Goal: Find specific page/section: Find specific page/section

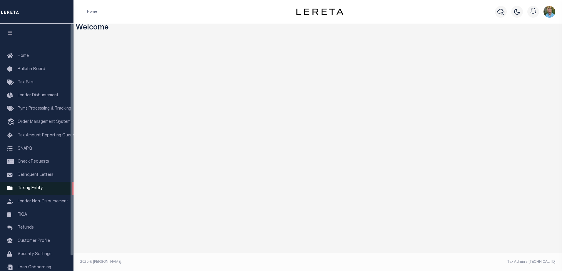
click at [22, 189] on span "Taxing Entity" at bounding box center [30, 188] width 25 height 4
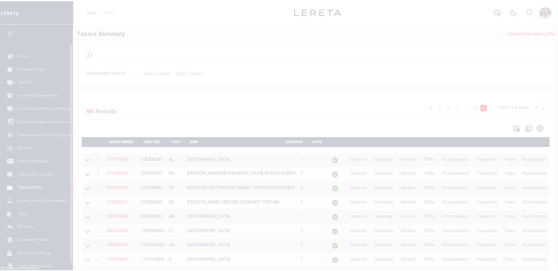
scroll to position [16, 0]
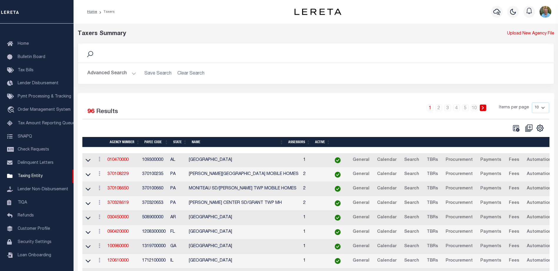
click at [118, 78] on button "Advanced Search" at bounding box center [111, 73] width 49 height 11
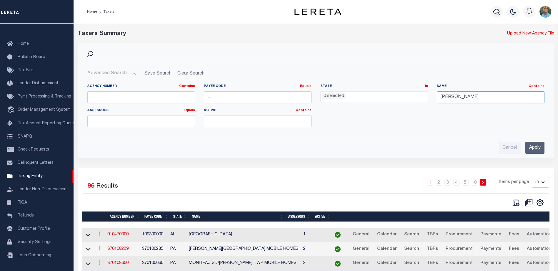
drag, startPoint x: 463, startPoint y: 96, endPoint x: 412, endPoint y: 102, distance: 51.5
click at [412, 102] on div "Agency Number Contains Contains Is Payee Code Equals Equals Is Not Equal To Is …" at bounding box center [316, 108] width 466 height 48
type input "millville"
click at [532, 149] on input "Apply" at bounding box center [534, 148] width 19 height 12
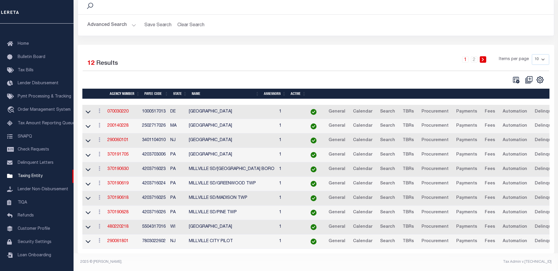
scroll to position [53, 0]
click at [544, 55] on select "10 25 50 100" at bounding box center [540, 59] width 17 height 11
select select "25"
click at [532, 54] on select "10 25 50 100" at bounding box center [540, 59] width 17 height 11
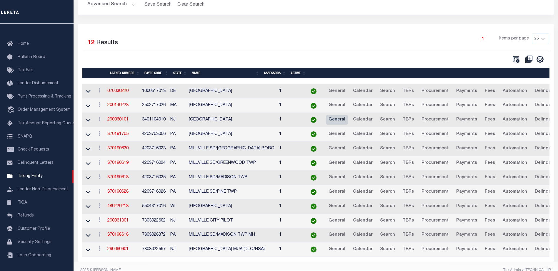
scroll to position [82, 0]
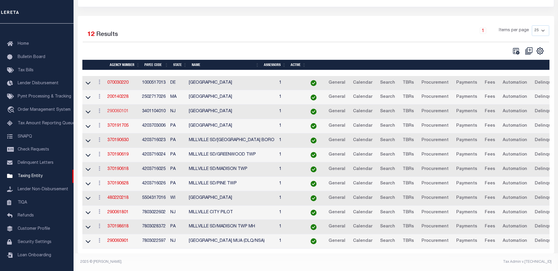
click at [120, 109] on link "290060101" at bounding box center [117, 111] width 21 height 4
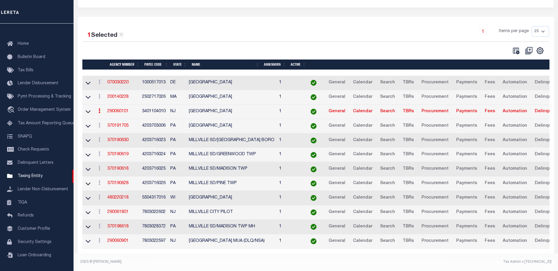
scroll to position [81, 0]
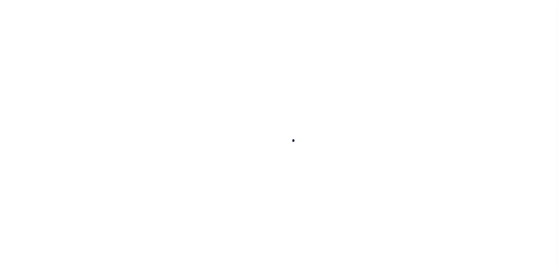
select select
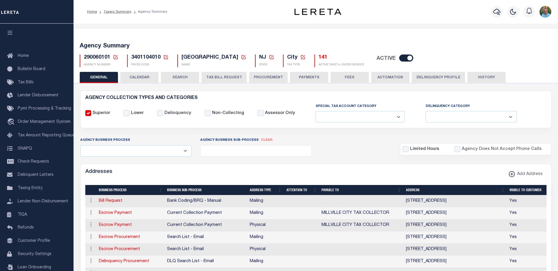
click at [145, 77] on button "CALENDAR" at bounding box center [139, 77] width 38 height 11
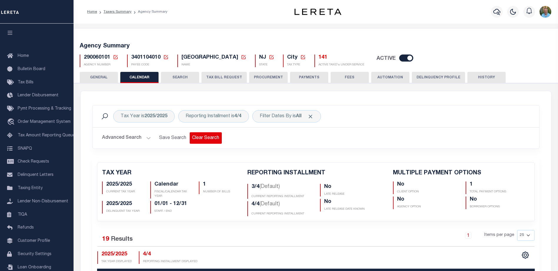
checkbox input "false"
type input "1"
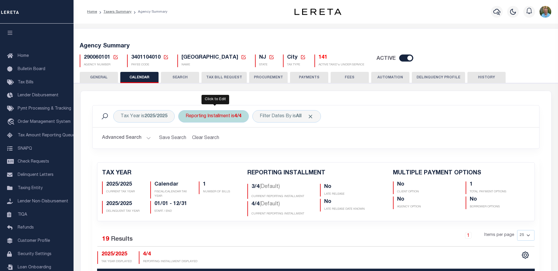
click at [221, 111] on div "Reporting Installment is 4/4" at bounding box center [213, 116] width 71 height 12
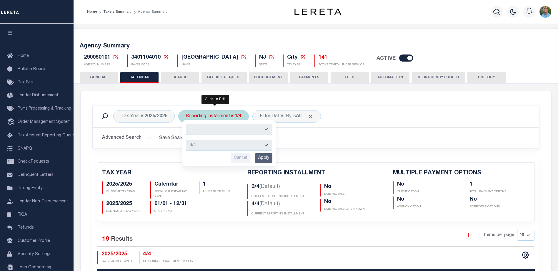
drag, startPoint x: 207, startPoint y: 141, endPoint x: 206, endPoint y: 145, distance: 3.6
click at [207, 141] on select "1/4 2/4 3/4 4/4" at bounding box center [229, 144] width 86 height 11
select select "3/4"
click at [186, 139] on select "1/4 2/4 3/4 4/4" at bounding box center [229, 144] width 86 height 11
click at [265, 157] on input "Apply" at bounding box center [263, 158] width 17 height 10
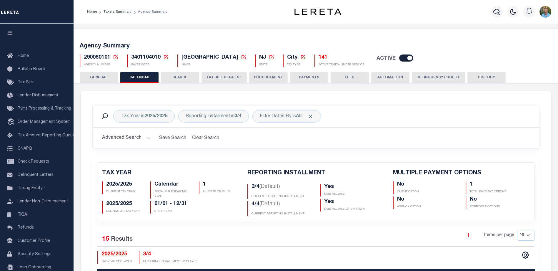
checkbox input "false"
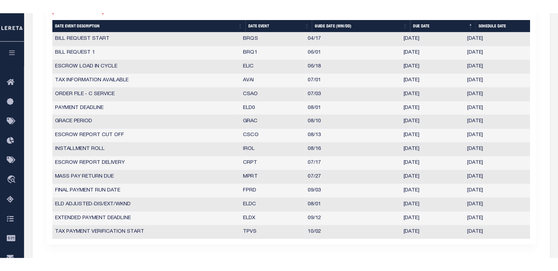
scroll to position [263, 0]
